Goal: Task Accomplishment & Management: Manage account settings

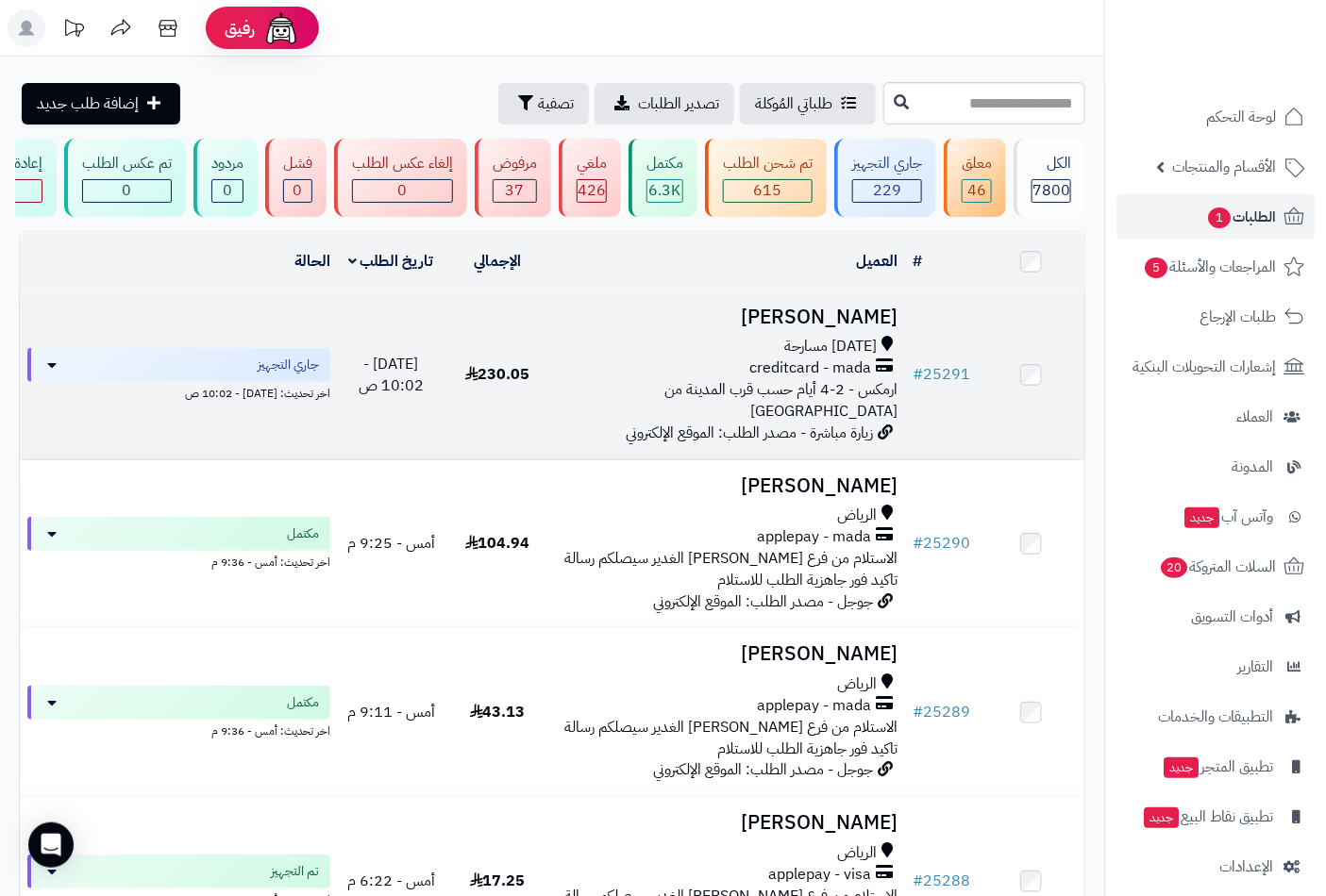
click at [865, 328] on h3 "ميمونه محمد" at bounding box center [729, 318] width 339 height 22
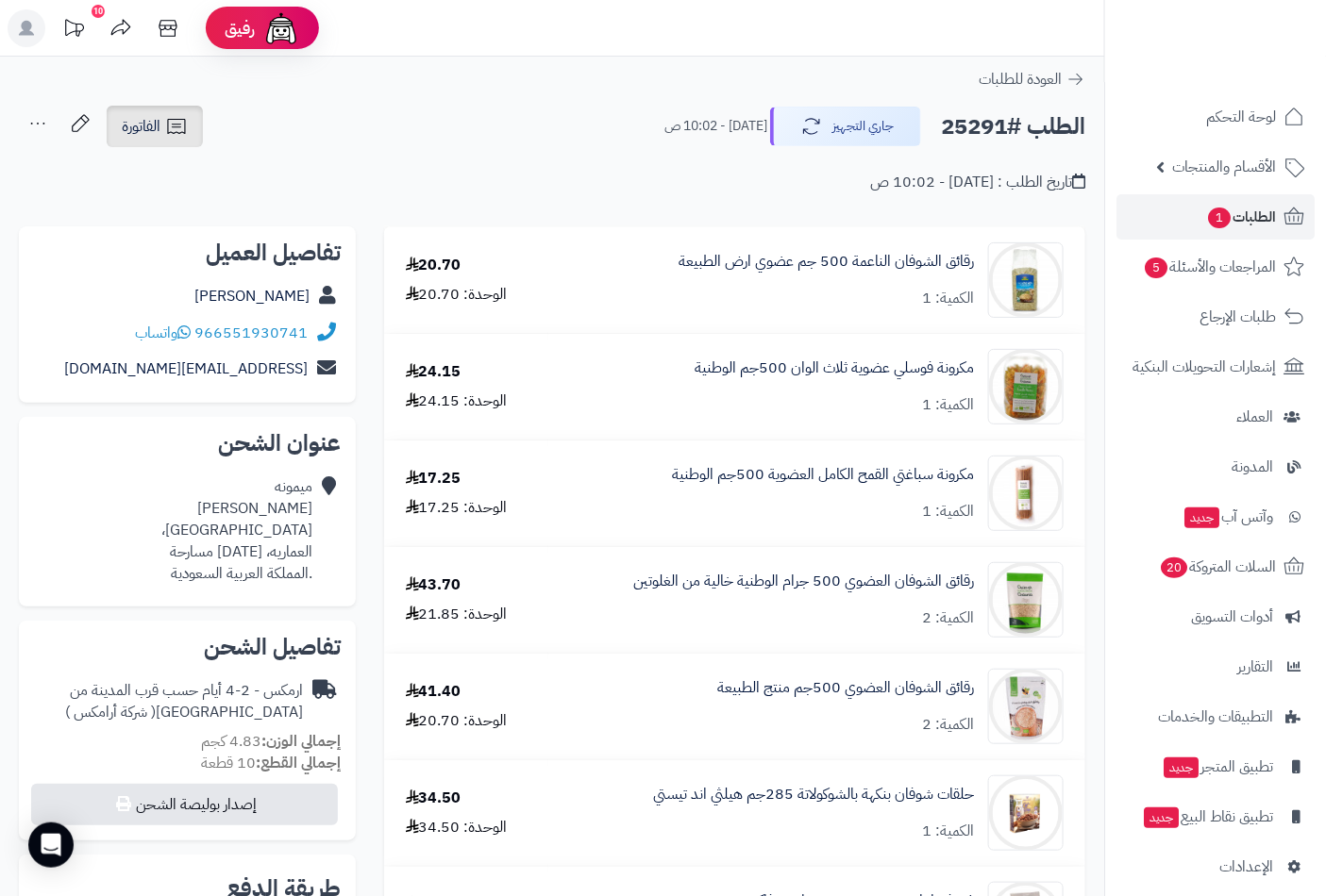
click at [173, 124] on icon at bounding box center [176, 125] width 18 height 15
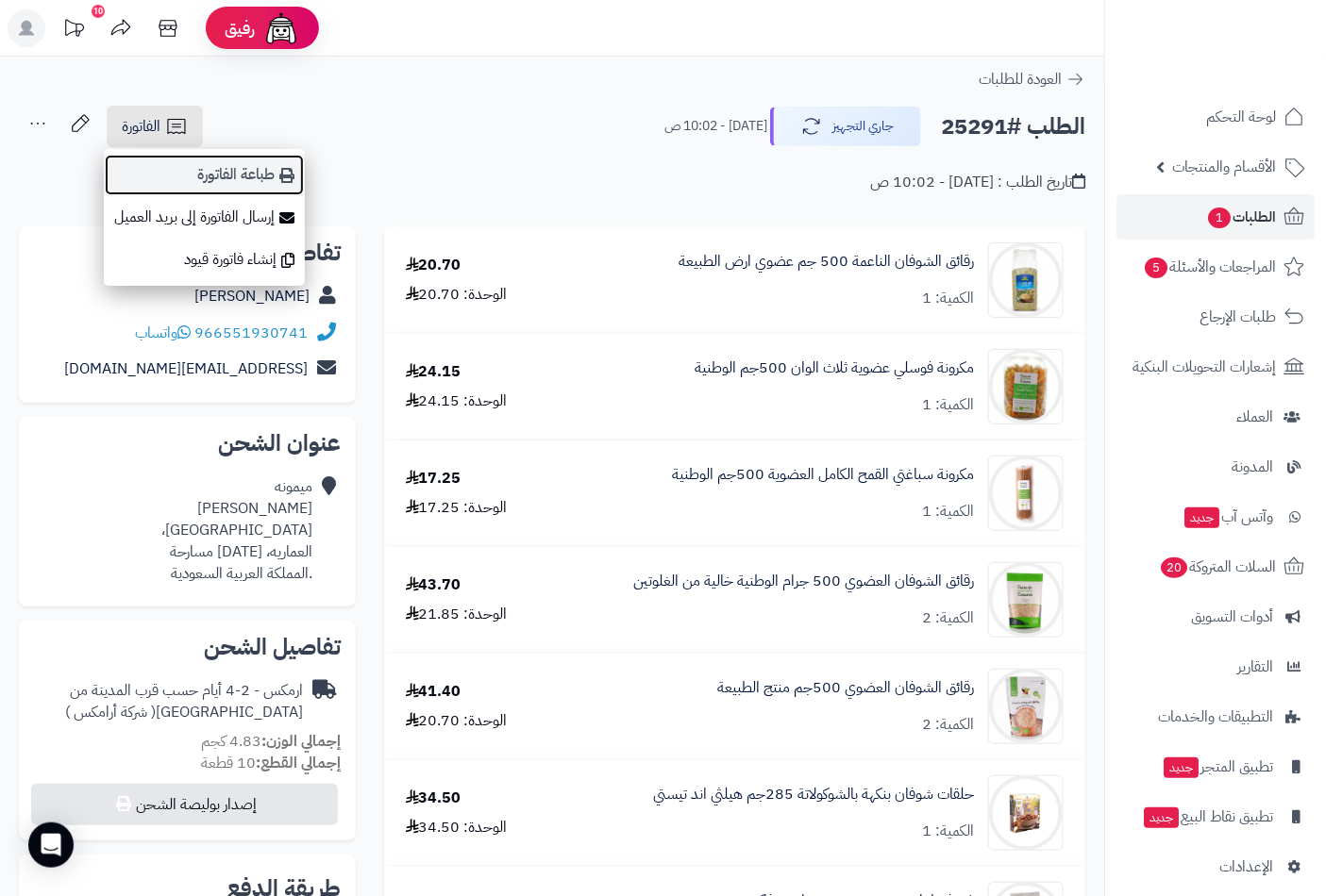
click at [269, 171] on link "طباعة الفاتورة" at bounding box center [204, 174] width 201 height 42
